Goal: Task Accomplishment & Management: Complete application form

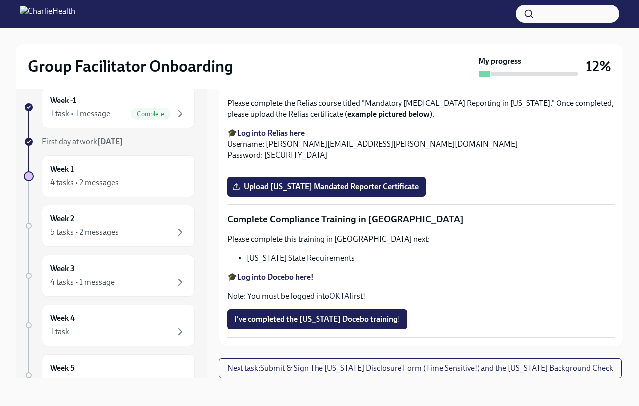
scroll to position [2098, 0]
click at [365, 191] on span "Upload Pennsylvania Mandated Reporter Certificate" at bounding box center [326, 187] width 185 height 10
click at [0, 0] on input "Upload Pennsylvania Mandated Reporter Certificate" at bounding box center [0, 0] width 0 height 0
click at [360, 315] on span "I've completed the Louisiana Docebo training!" at bounding box center [317, 319] width 167 height 10
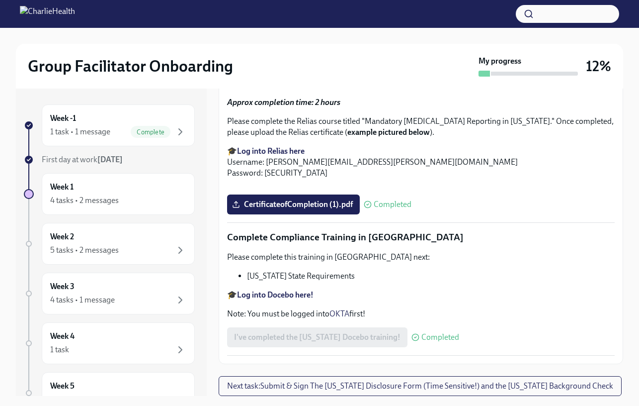
scroll to position [18, 0]
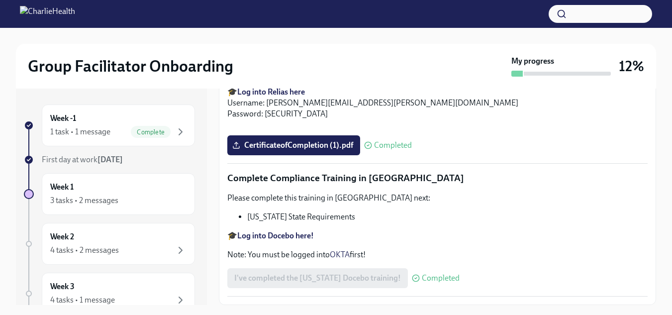
scroll to position [2087, 0]
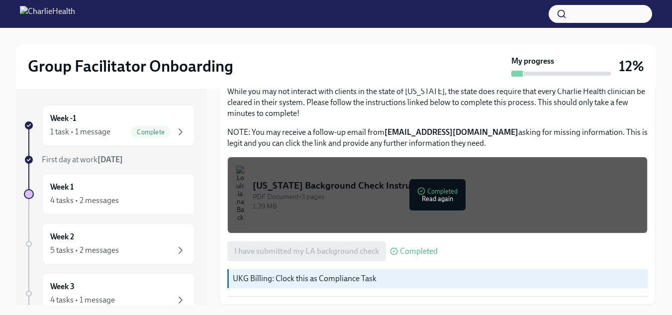
scroll to position [18, 0]
